Goal: Transaction & Acquisition: Obtain resource

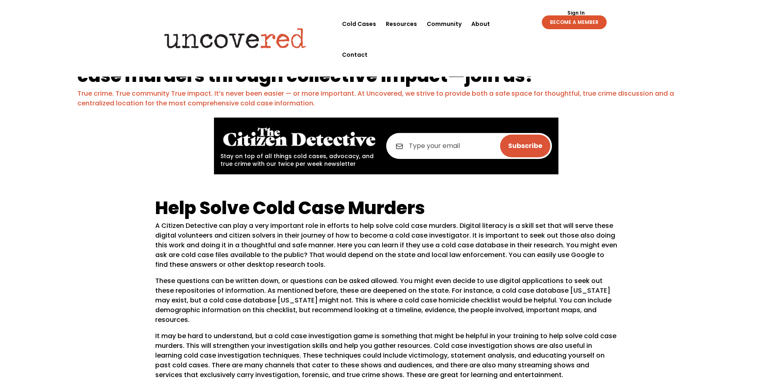
click at [412, 146] on input "email" at bounding box center [469, 146] width 166 height 26
type input "landshark78@yahoo.com"
click at [517, 149] on input "Subscribe" at bounding box center [525, 146] width 50 height 23
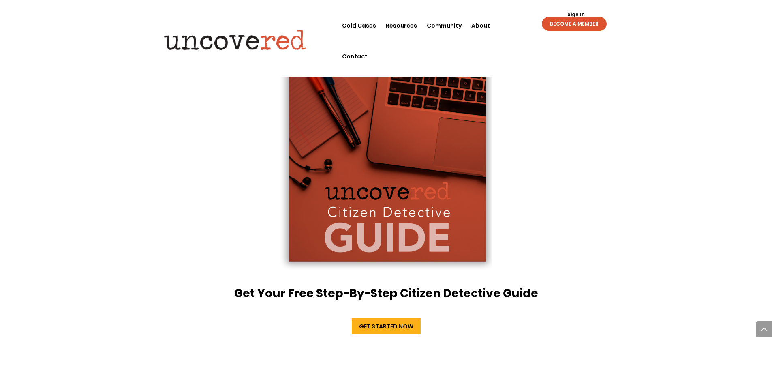
scroll to position [1256, 0]
click at [374, 318] on link "Get Started Now" at bounding box center [386, 326] width 69 height 16
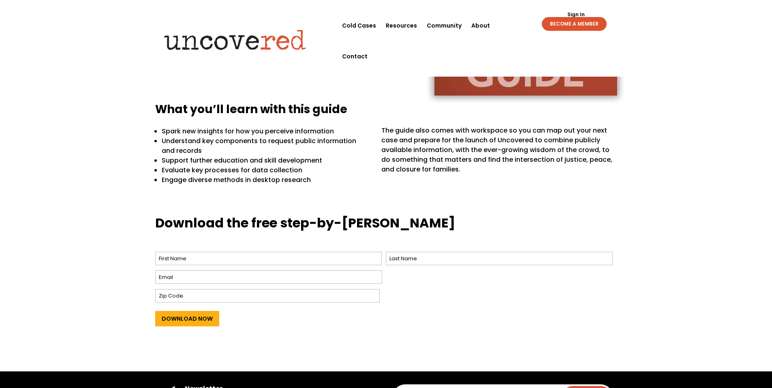
scroll to position [203, 0]
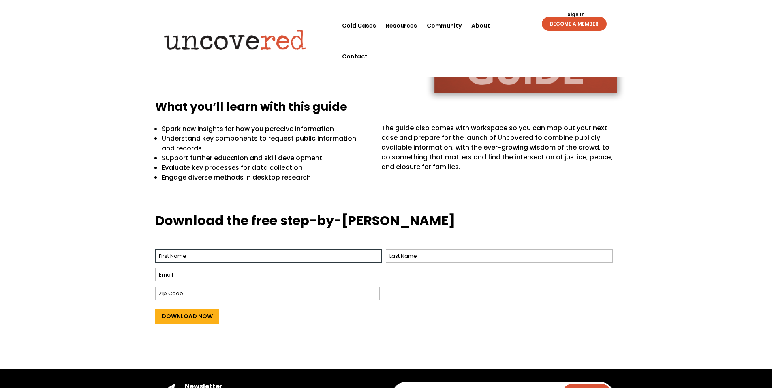
click at [183, 256] on input "First" at bounding box center [268, 255] width 227 height 13
type input "Elizabeth A Clarke"
click at [399, 259] on input "Last" at bounding box center [499, 255] width 227 height 13
type input "Clarke"
click at [191, 272] on input "Email *" at bounding box center [268, 274] width 227 height 13
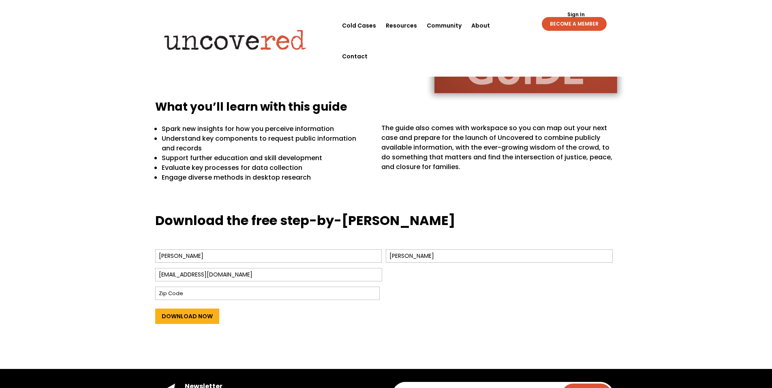
type input "landshark78@yahoo.com"
click at [171, 292] on input "Zip Code" at bounding box center [267, 292] width 224 height 13
type input "14622"
click at [188, 317] on input "Download Now" at bounding box center [187, 315] width 64 height 15
